Goal: Browse casually

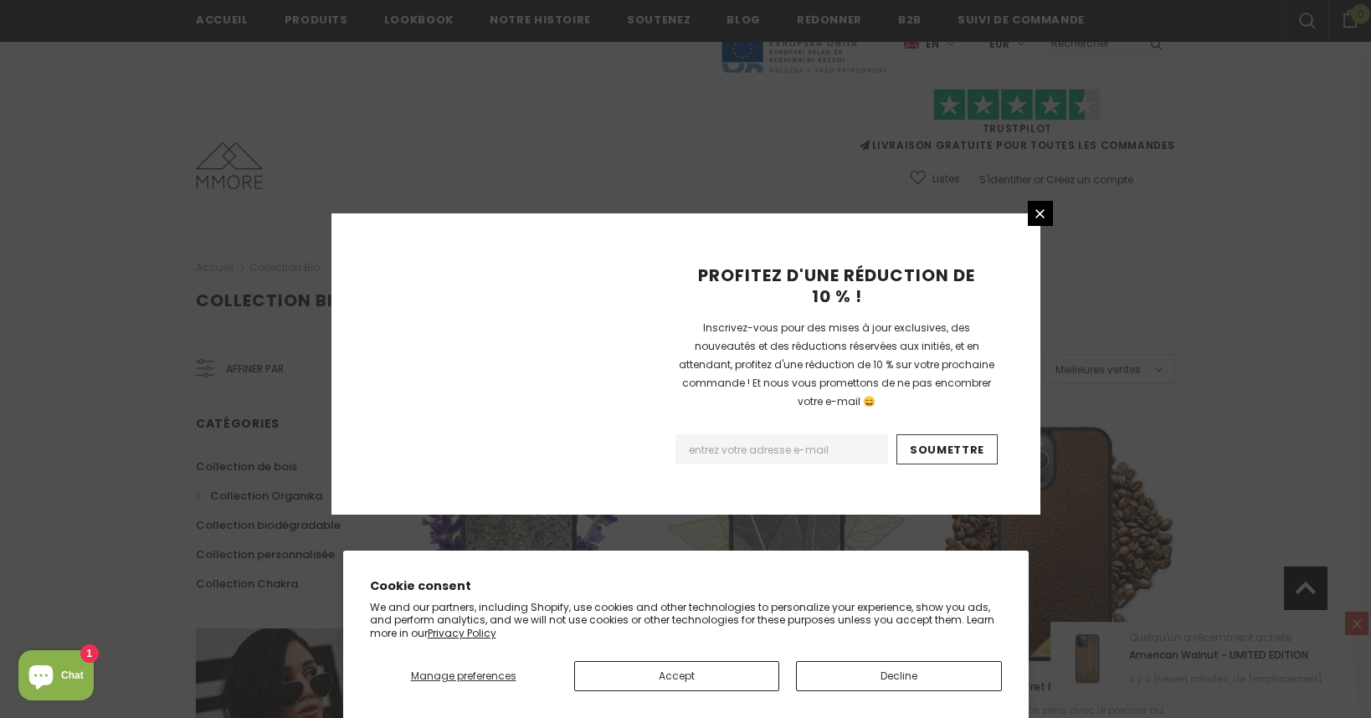
scroll to position [1909, 0]
